Goal: Navigation & Orientation: Find specific page/section

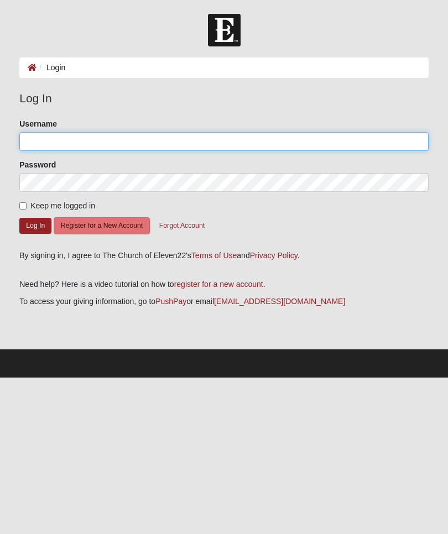
click at [161, 139] on input "Username" at bounding box center [223, 141] width 409 height 19
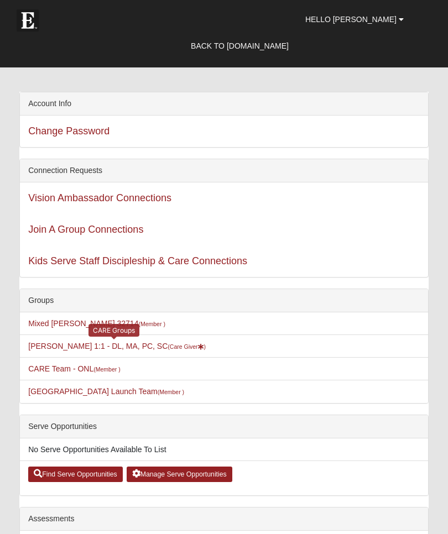
click at [177, 347] on small "(Care Giver )" at bounding box center [187, 346] width 38 height 7
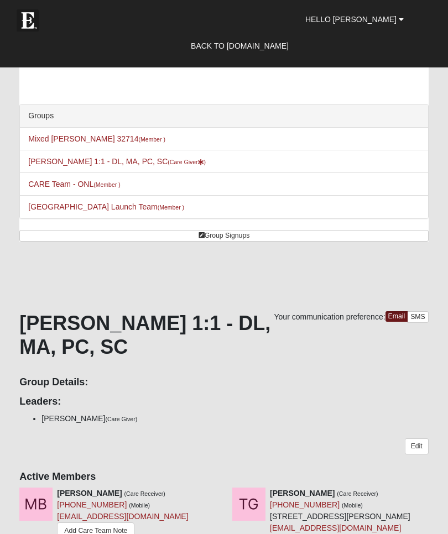
click at [370, 19] on span "Hello [PERSON_NAME]" at bounding box center [350, 19] width 91 height 9
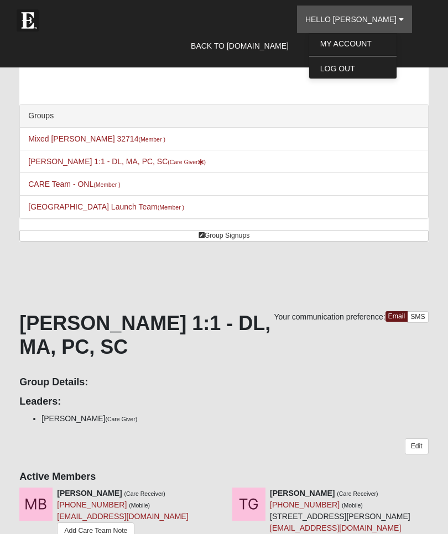
click at [372, 44] on link "My Account" at bounding box center [352, 43] width 87 height 14
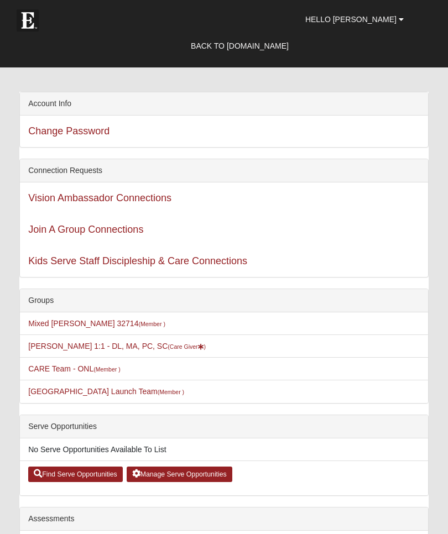
click at [365, 19] on span "Hello [PERSON_NAME]" at bounding box center [350, 19] width 91 height 9
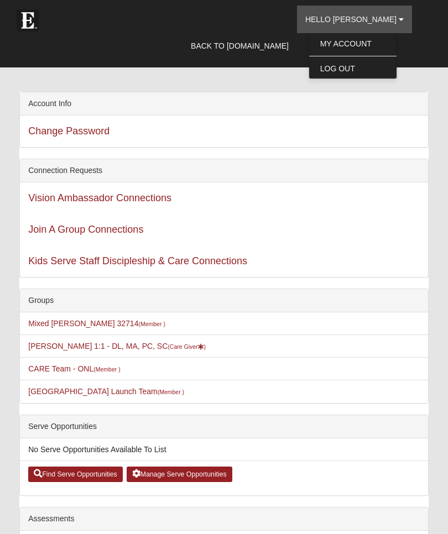
click at [374, 16] on span "Hello [PERSON_NAME]" at bounding box center [350, 19] width 91 height 9
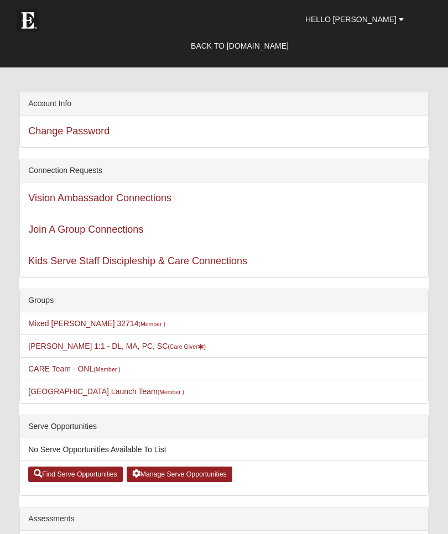
click at [285, 48] on link "Back to [DOMAIN_NAME]" at bounding box center [239, 46] width 114 height 28
click at [138, 321] on small "(Member )" at bounding box center [151, 324] width 27 height 7
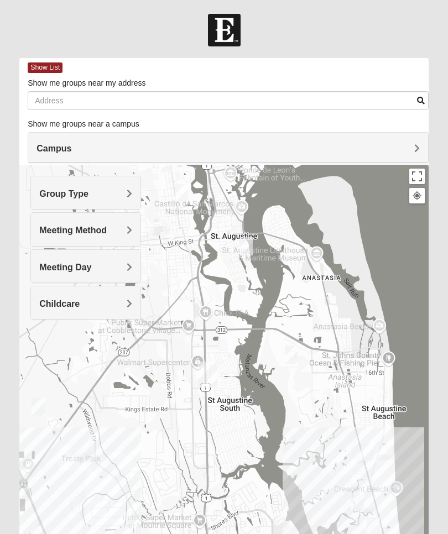
click at [181, 150] on h4 "Campus" at bounding box center [227, 148] width 383 height 11
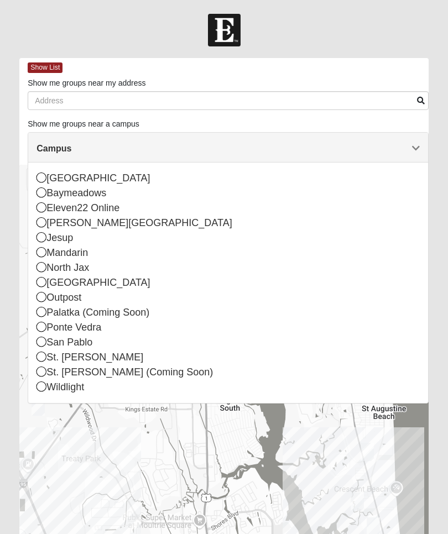
click at [49, 372] on div "St. Augustine (Coming Soon)" at bounding box center [227, 372] width 383 height 15
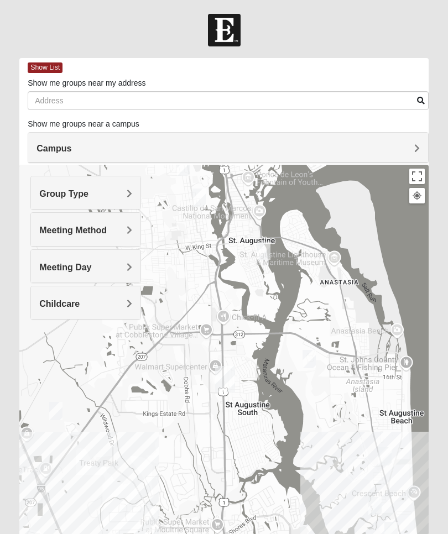
click at [126, 192] on h4 "Group Type" at bounding box center [85, 194] width 93 height 11
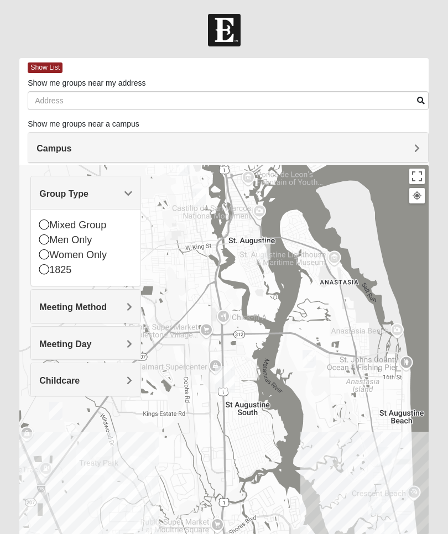
click at [48, 222] on icon at bounding box center [44, 225] width 10 height 10
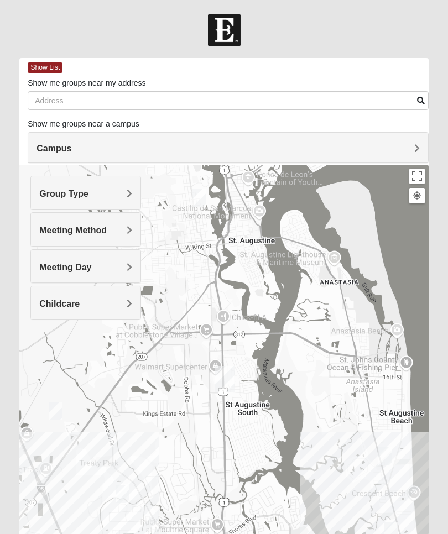
click at [97, 263] on h4 "Meeting Day" at bounding box center [85, 267] width 93 height 11
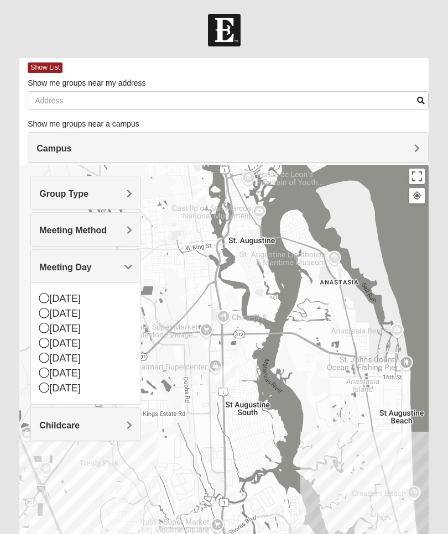
click at [46, 293] on icon at bounding box center [44, 298] width 10 height 10
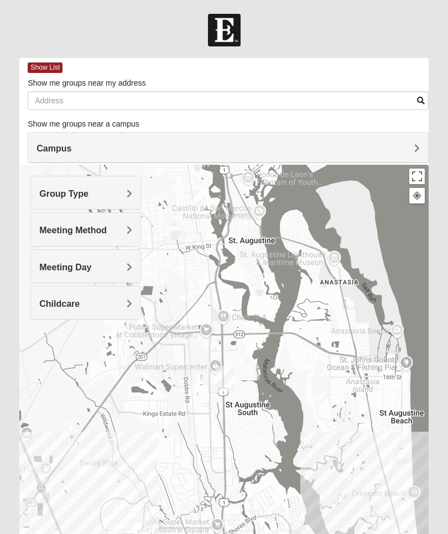
click at [122, 225] on h4 "Meeting Method" at bounding box center [85, 230] width 93 height 11
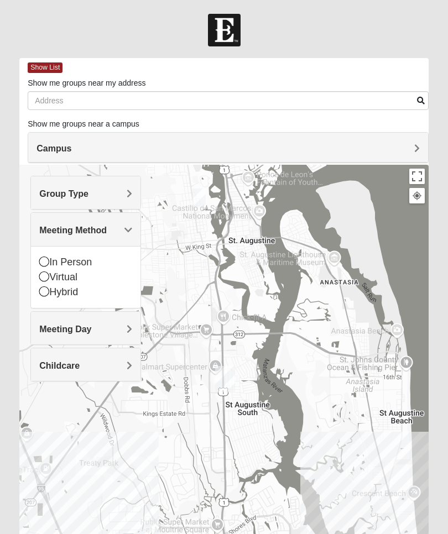
click at [49, 257] on div "In Person" at bounding box center [85, 262] width 93 height 15
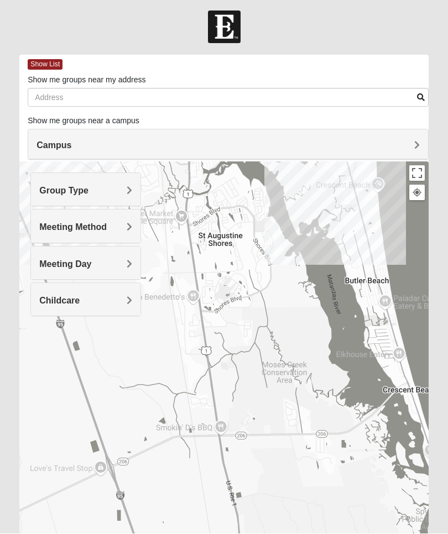
scroll to position [2, 0]
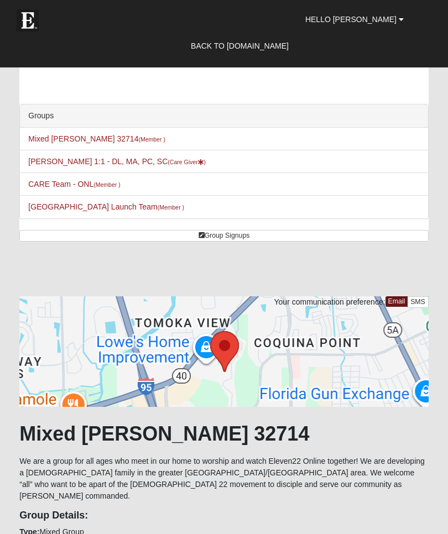
click at [107, 184] on small "(Member )" at bounding box center [106, 184] width 27 height 7
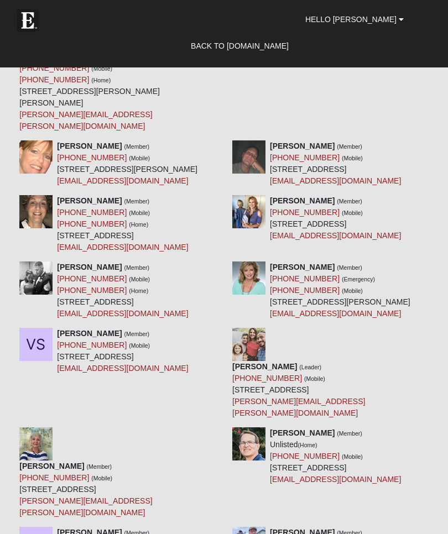
scroll to position [1593, 0]
